Goal: Entertainment & Leisure: Consume media (video, audio)

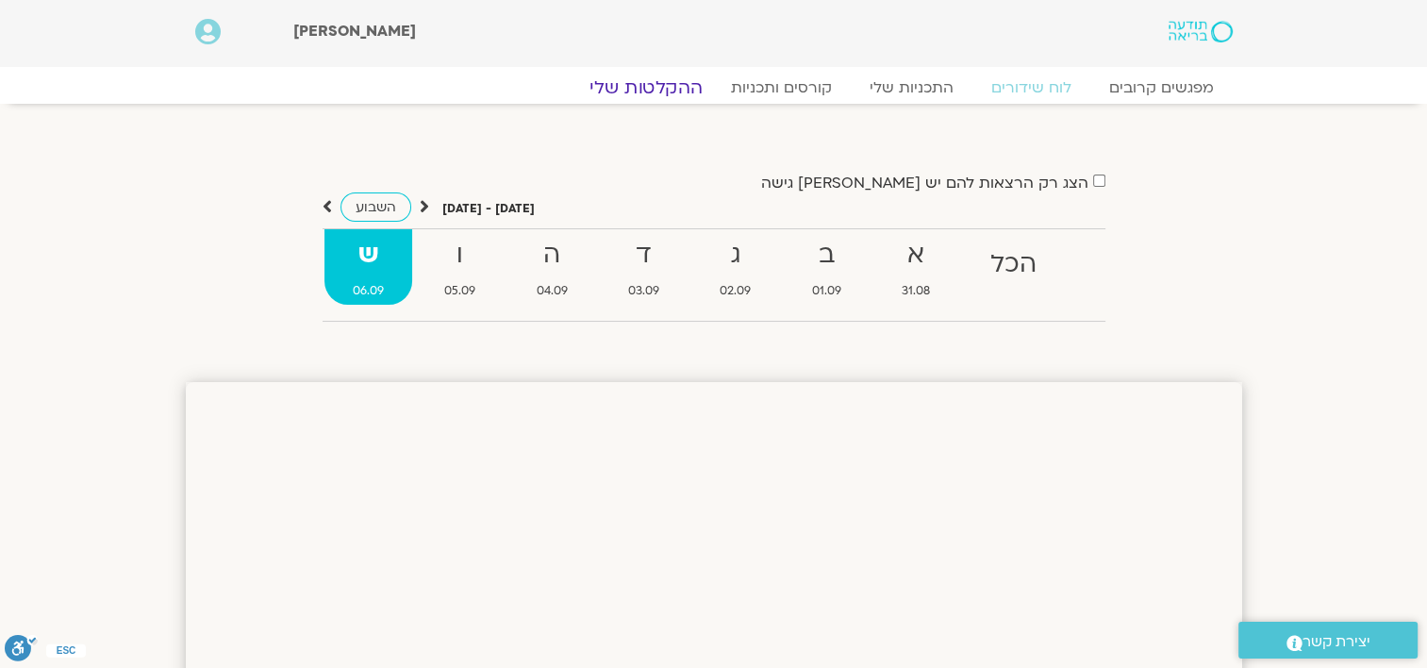
click at [657, 91] on link "ההקלטות שלי" at bounding box center [646, 87] width 158 height 23
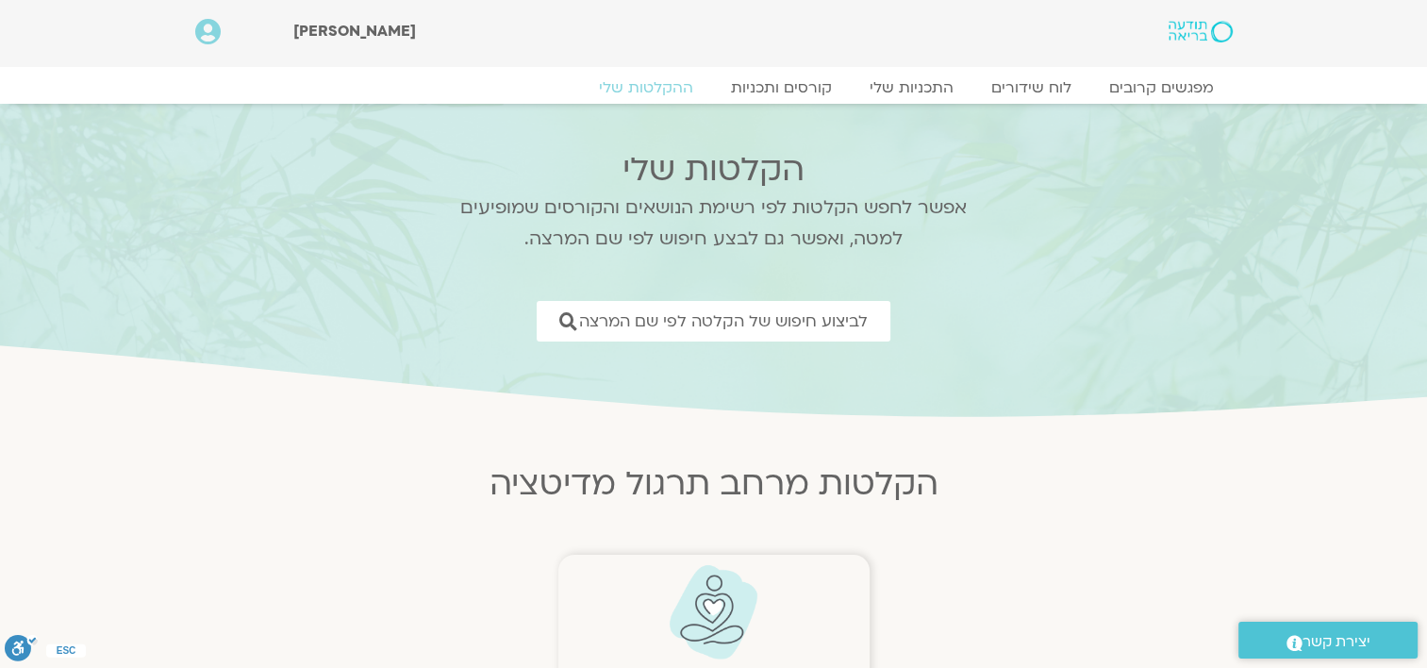
click at [714, 608] on img at bounding box center [713, 612] width 93 height 96
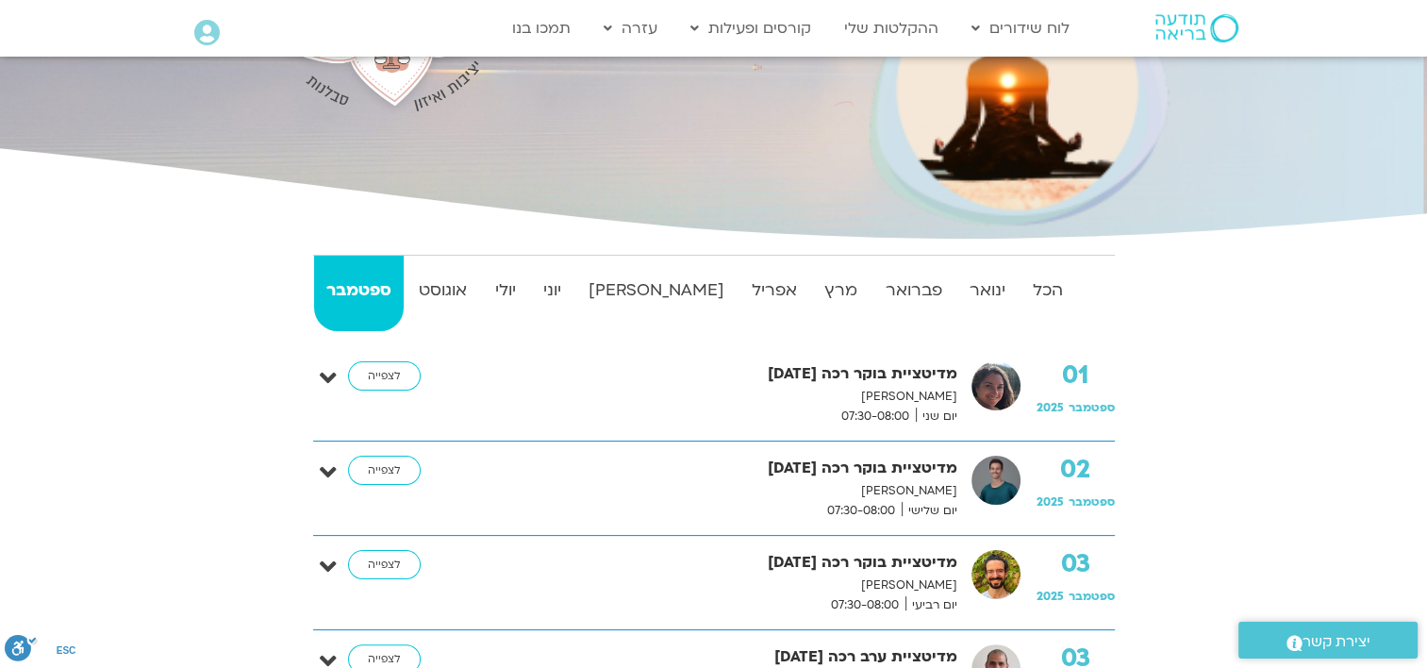
scroll to position [302, 0]
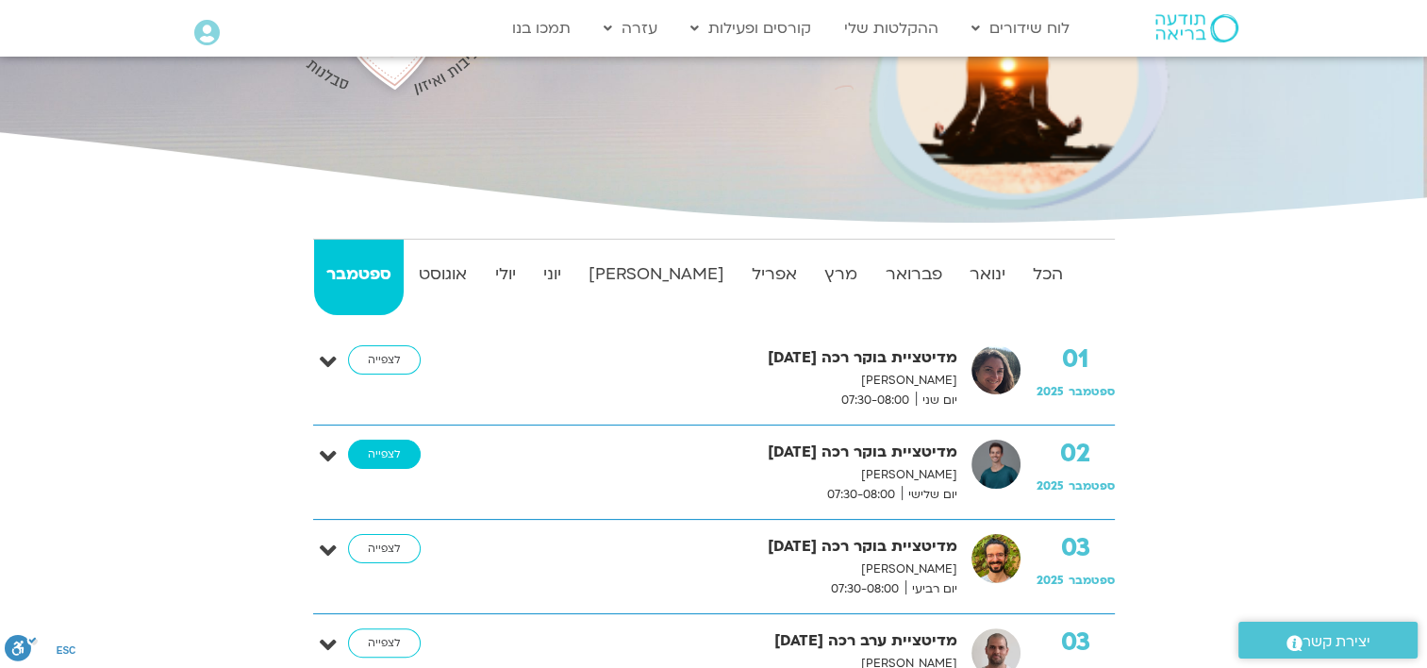
click at [389, 460] on link "לצפייה" at bounding box center [384, 455] width 73 height 30
